Goal: Use online tool/utility

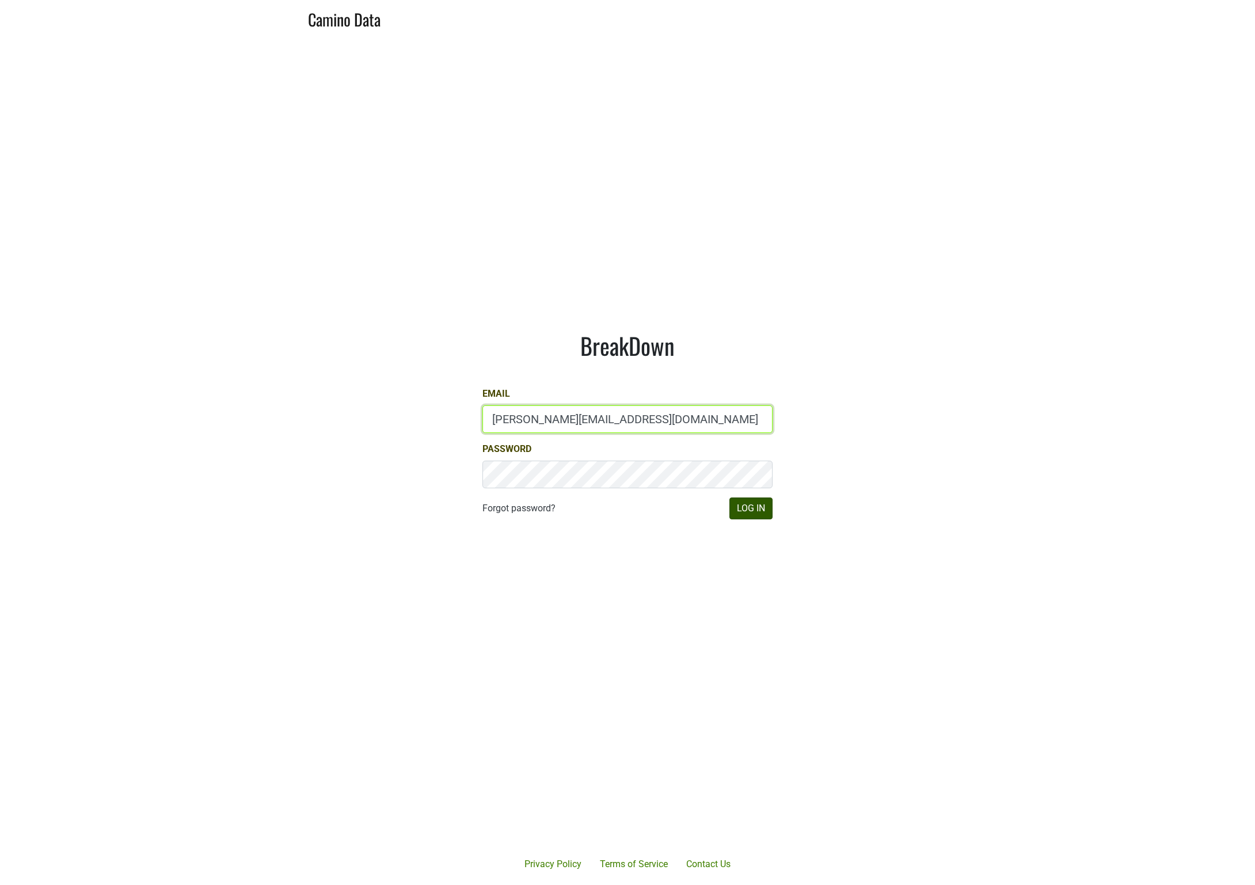
type input "[PERSON_NAME][EMAIL_ADDRESS][DOMAIN_NAME]"
click at [751, 508] on button "Log In" at bounding box center [750, 508] width 43 height 22
click at [204, 417] on main "BreakDown Email [PERSON_NAME][EMAIL_ADDRESS][DOMAIN_NAME] Password Forgot passw…" at bounding box center [627, 425] width 1255 height 778
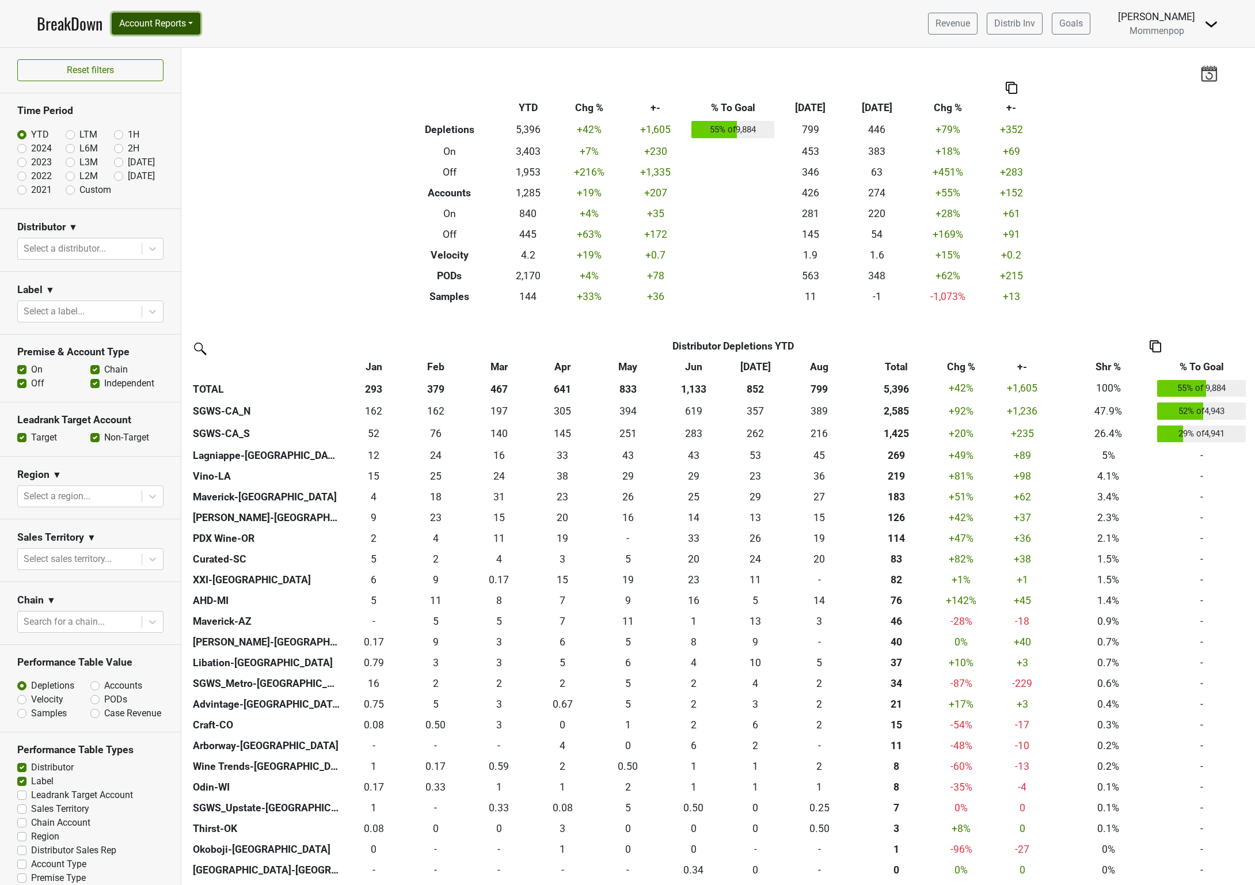
click at [161, 24] on button "Account Reports" at bounding box center [156, 24] width 89 height 22
click at [157, 52] on link "SuperRanker" at bounding box center [163, 50] width 102 height 18
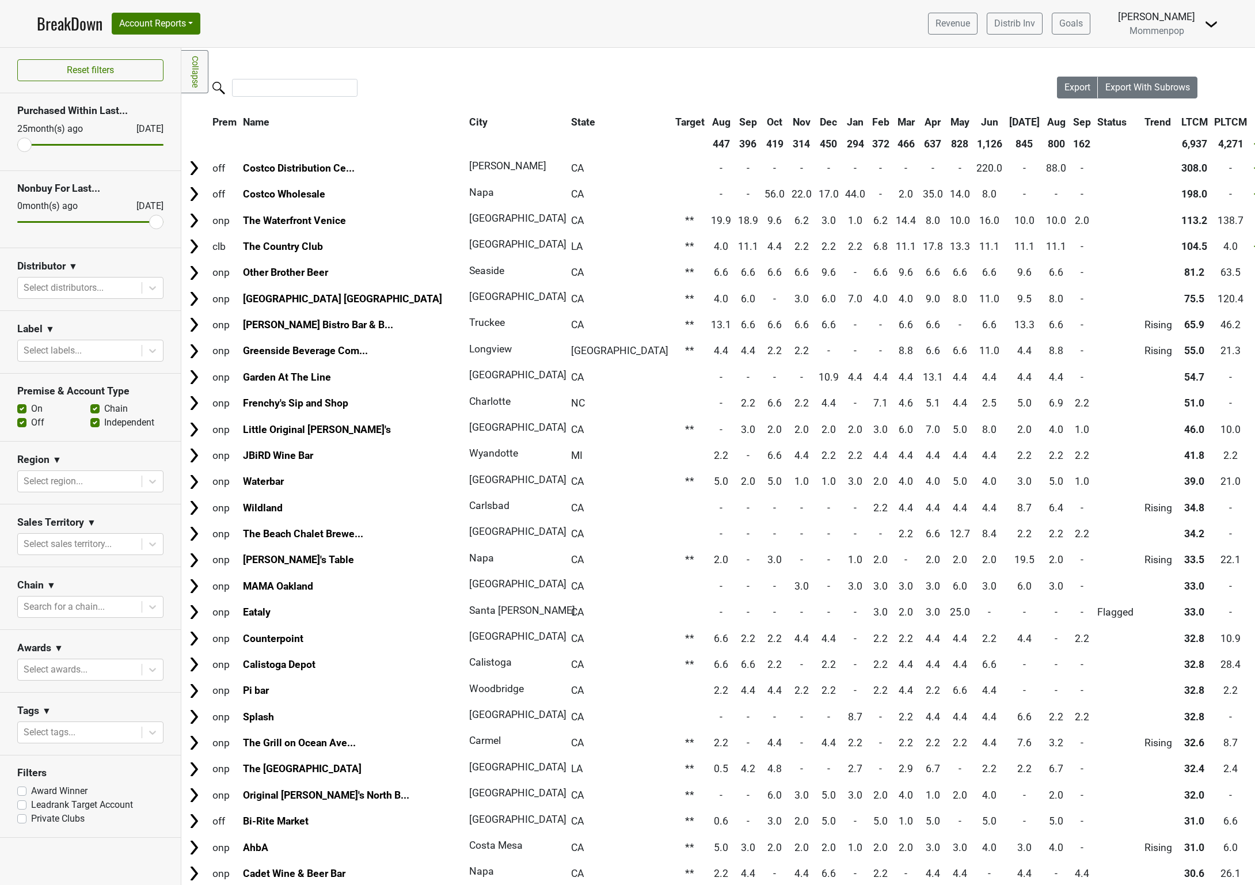
click at [517, 74] on div "Filters Collapse Loading, please wait... Please wait, your file is being downlo…" at bounding box center [717, 466] width 1073 height 837
click at [926, 79] on div at bounding box center [618, 89] width 875 height 25
click at [726, 82] on div at bounding box center [618, 89] width 875 height 25
click at [715, 78] on div at bounding box center [618, 89] width 875 height 25
click at [715, 81] on div at bounding box center [618, 89] width 875 height 25
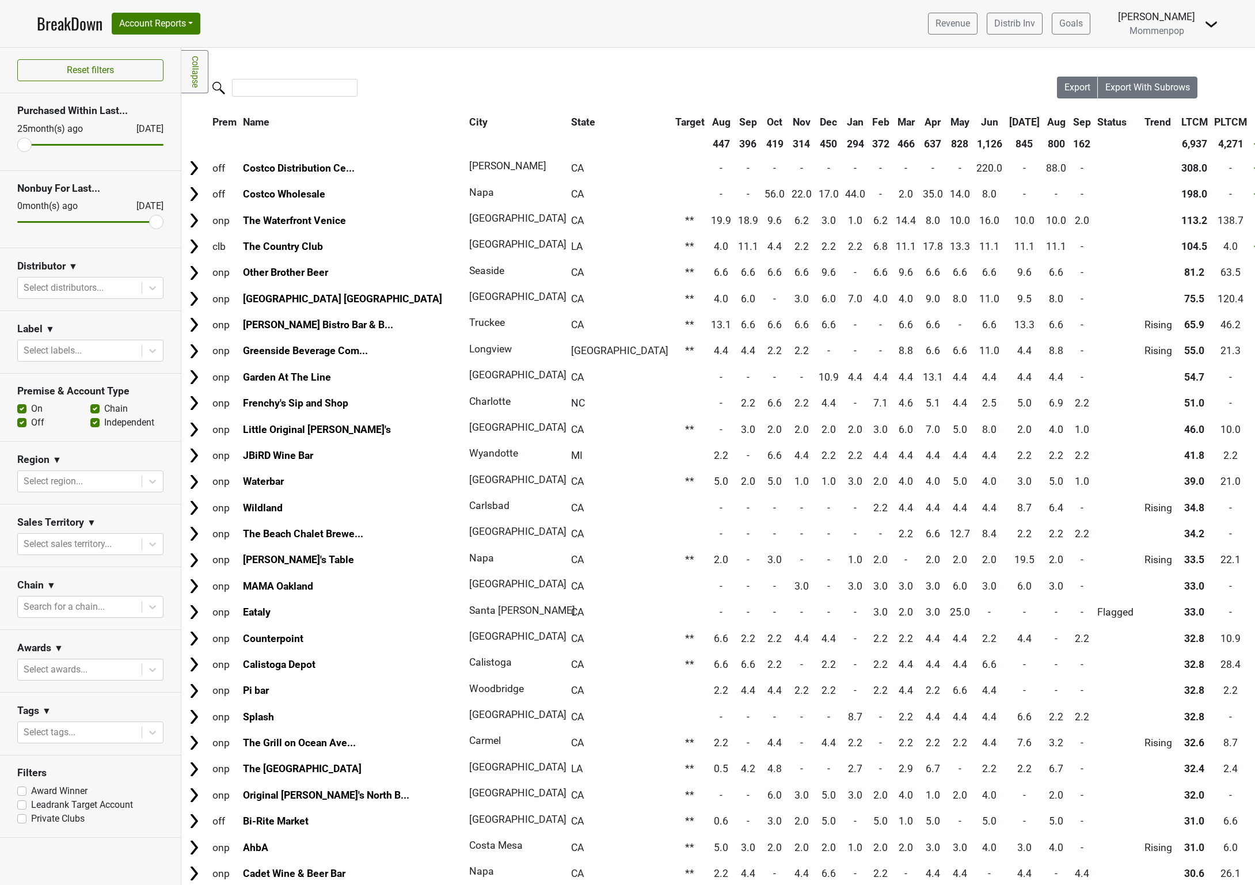
click at [722, 79] on div at bounding box center [618, 89] width 875 height 25
click at [710, 77] on div "Filters Collapse Loading, please wait... Please wait, your file is being downlo…" at bounding box center [717, 466] width 1073 height 837
click at [534, 70] on div "Filters Collapse Loading, please wait... Please wait, your file is being downlo…" at bounding box center [717, 466] width 1073 height 837
click at [712, 84] on div at bounding box center [618, 89] width 875 height 25
click at [647, 77] on div at bounding box center [618, 89] width 875 height 25
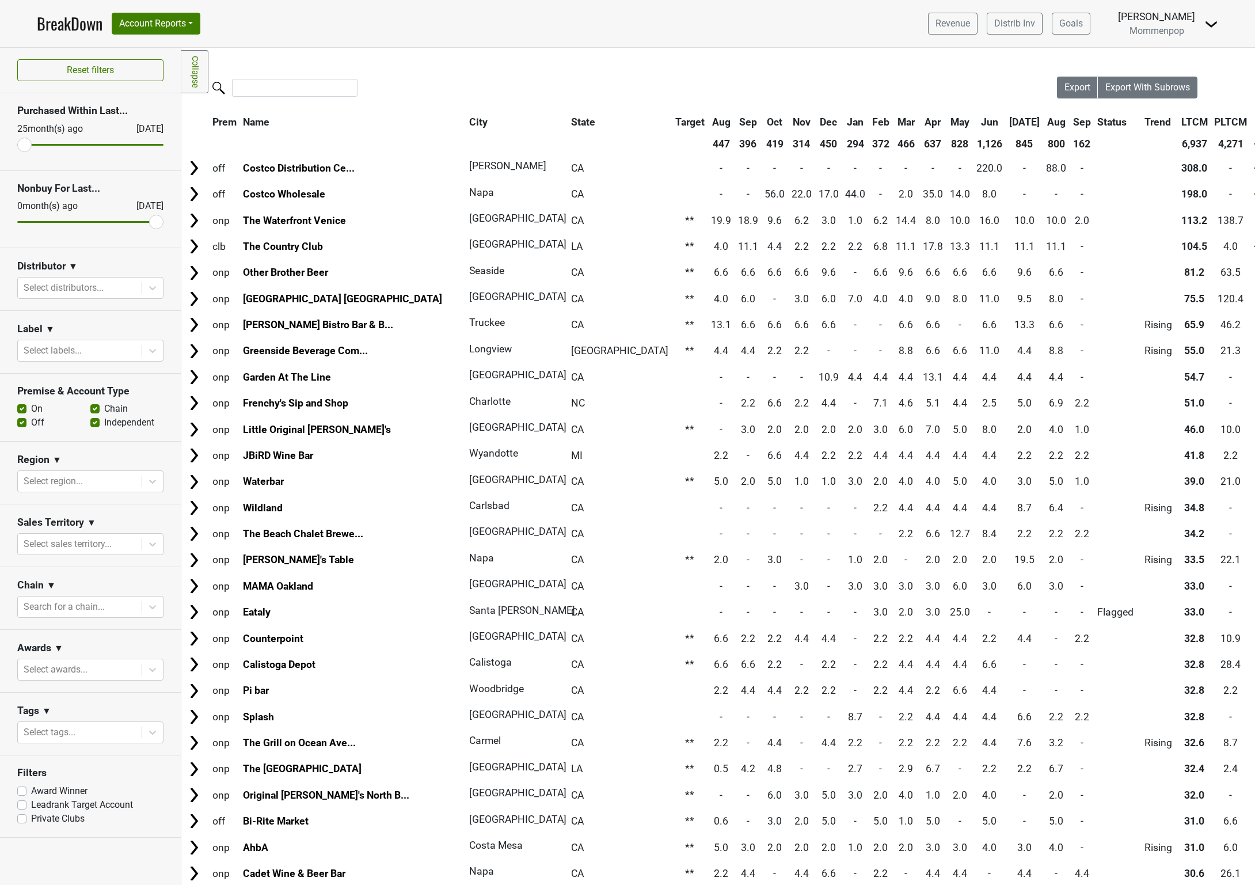
click at [661, 77] on div at bounding box center [618, 89] width 875 height 25
click at [668, 82] on div at bounding box center [618, 89] width 875 height 25
click at [661, 83] on div at bounding box center [618, 89] width 875 height 25
click at [661, 81] on div at bounding box center [618, 89] width 875 height 25
click at [566, 87] on div at bounding box center [618, 89] width 875 height 25
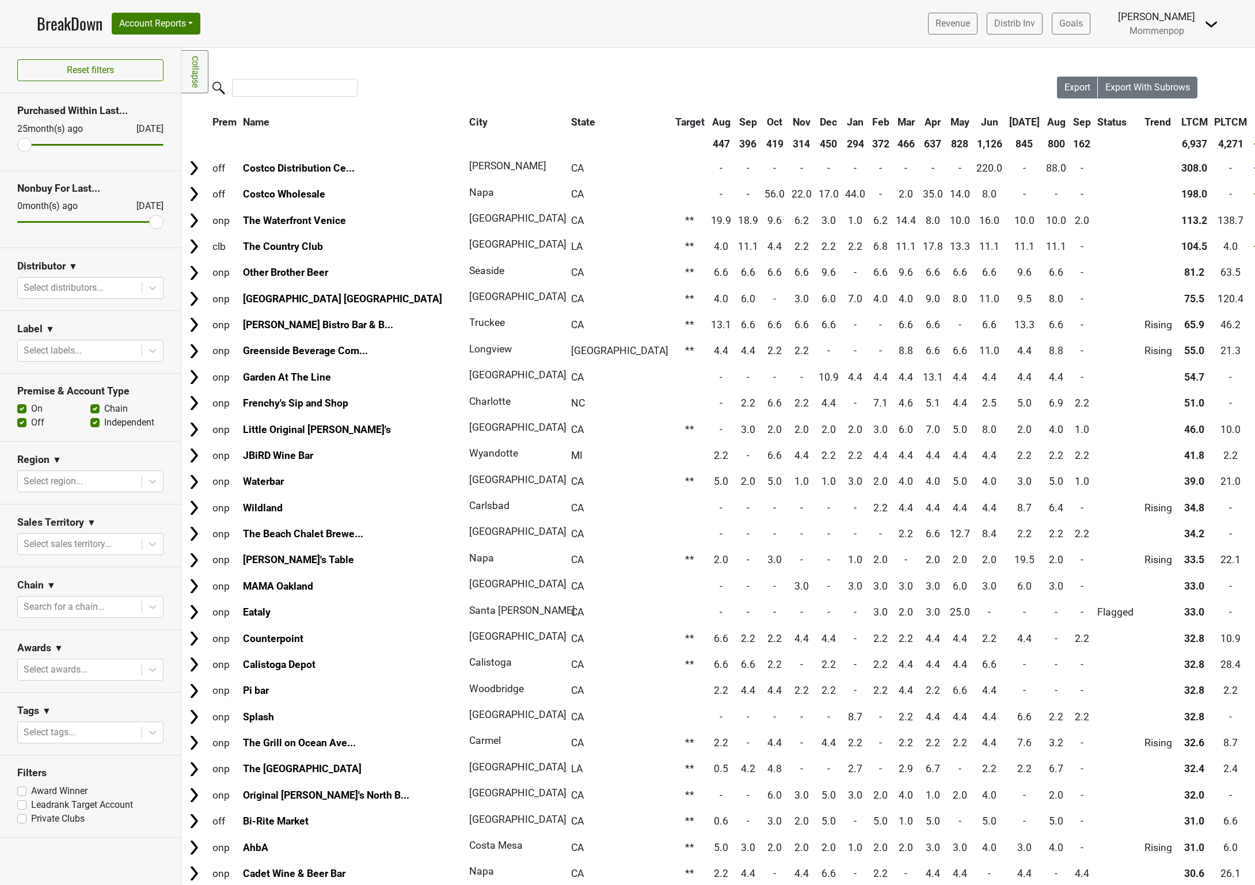
click at [646, 81] on div at bounding box center [618, 89] width 875 height 25
click at [685, 82] on div at bounding box center [618, 89] width 875 height 25
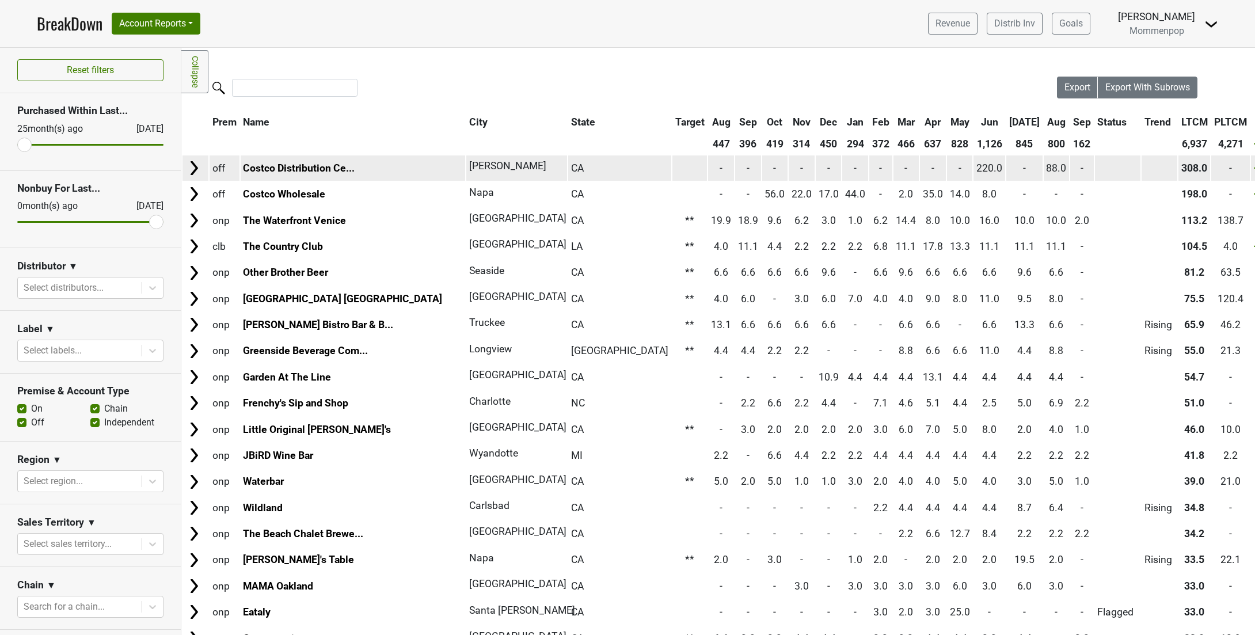
click at [193, 169] on img at bounding box center [193, 167] width 17 height 17
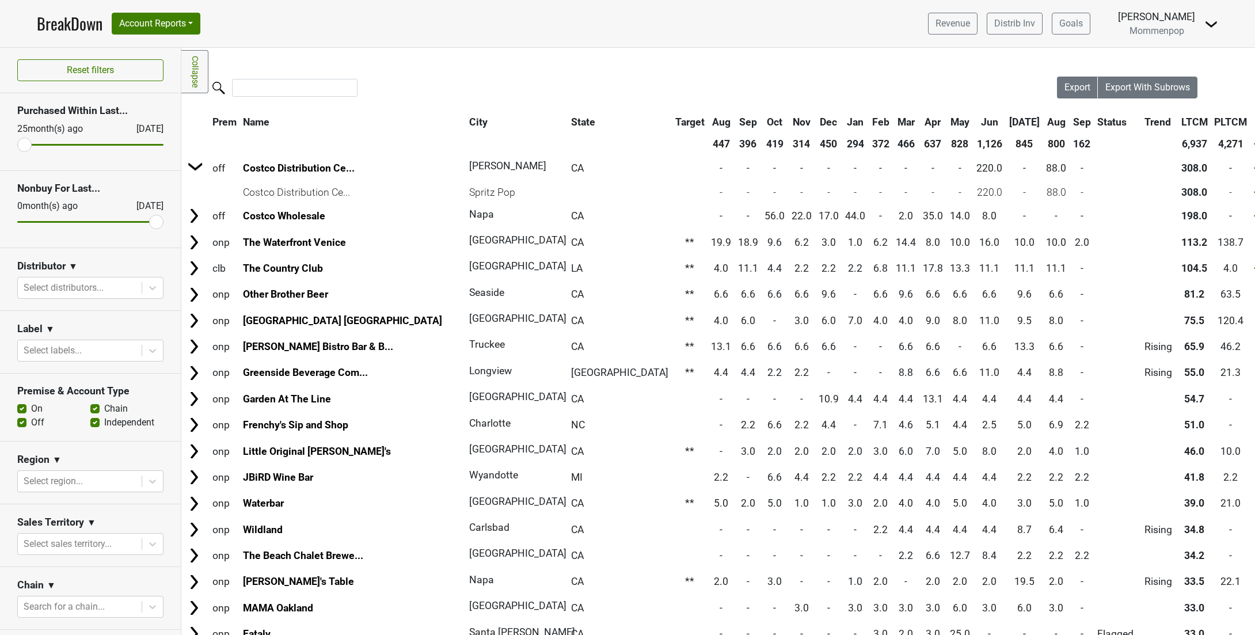
click at [604, 71] on div "Filters Collapse Loading, please wait... Please wait, your file is being downlo…" at bounding box center [717, 341] width 1073 height 587
click at [704, 88] on div at bounding box center [618, 89] width 875 height 25
click at [705, 86] on div at bounding box center [618, 89] width 875 height 25
